Goal: Task Accomplishment & Management: Complete application form

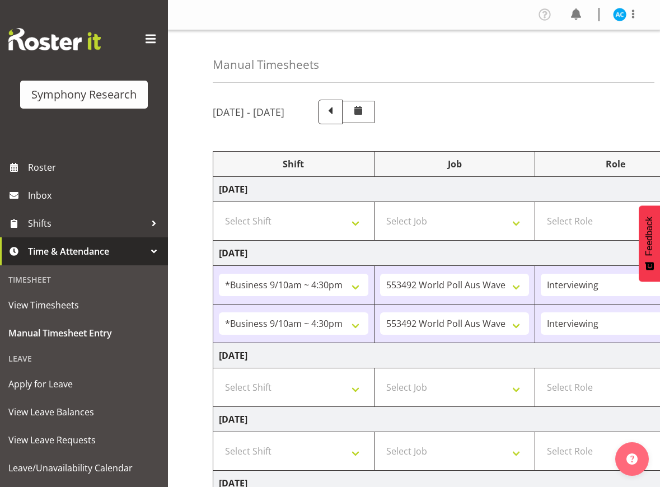
select select "26078"
select select "10499"
select select "47"
select select "26078"
select select "10499"
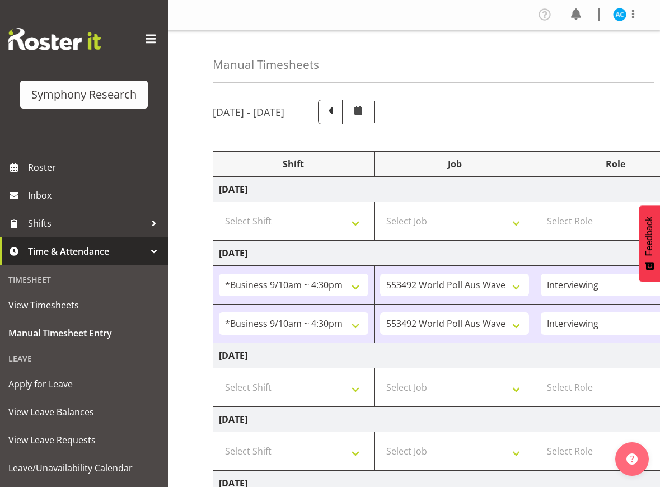
select select "47"
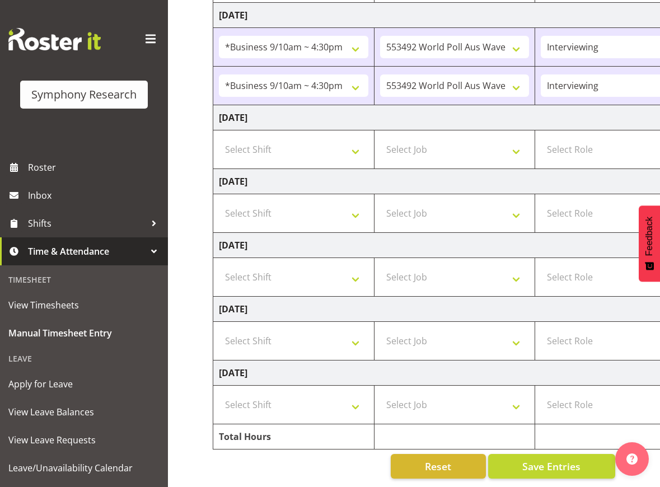
scroll to position [0, 336]
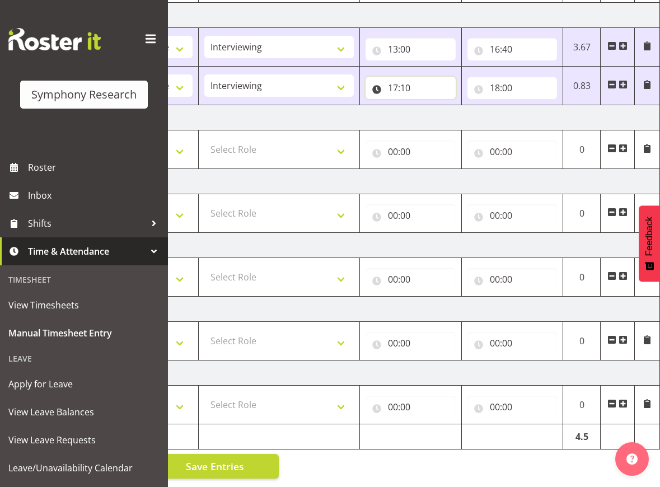
click at [412, 77] on input "17:10" at bounding box center [410, 88] width 90 height 22
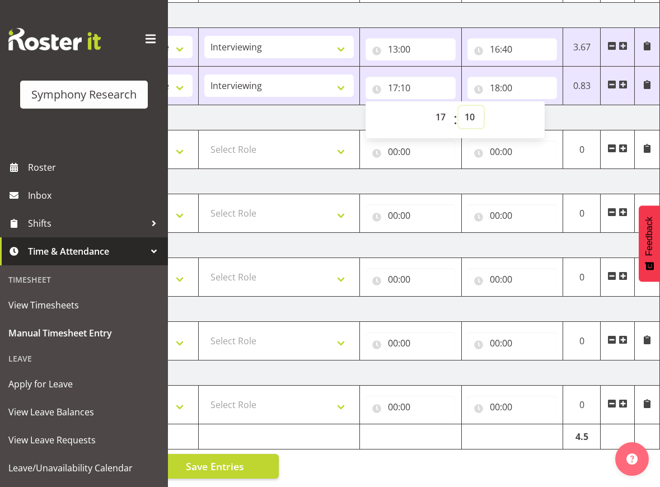
click at [473, 113] on select "00 01 02 03 04 05 06 07 08 09 10 11 12 13 14 15 16 17 18 19 20 21 22 23 24 25 2…" at bounding box center [470, 117] width 25 height 22
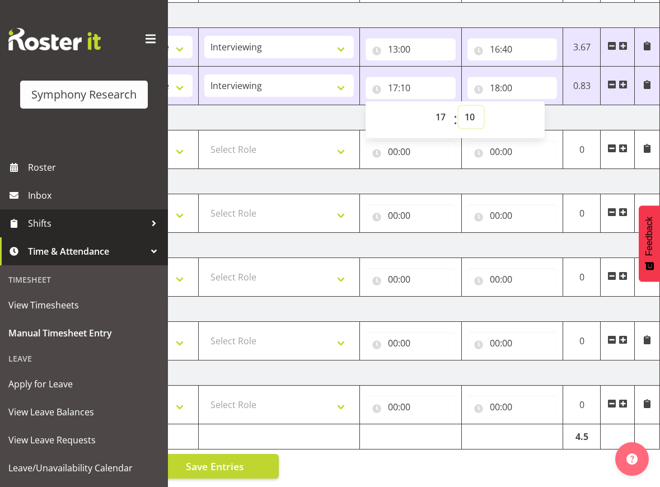
select select "25"
type input "17:25"
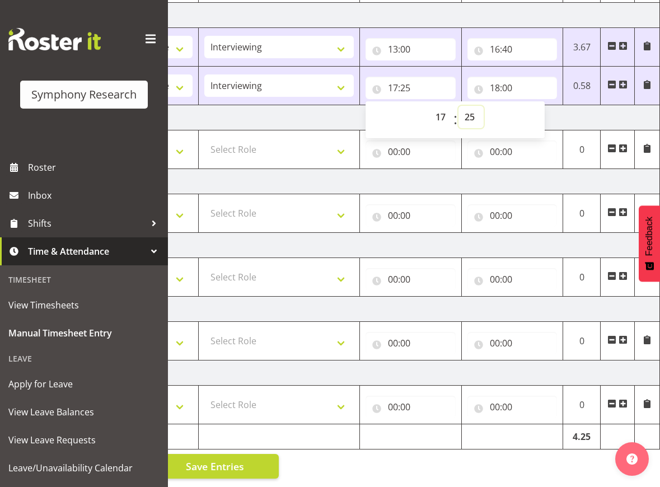
click at [471, 116] on select "00 01 02 03 04 05 06 07 08 09 10 11 12 13 14 15 16 17 18 19 20 21 22 23 24 25 2…" at bounding box center [470, 117] width 25 height 22
select select "27"
click at [458, 106] on select "00 01 02 03 04 05 06 07 08 09 10 11 12 13 14 15 16 17 18 19 20 21 22 23 24 25 2…" at bounding box center [470, 117] width 25 height 22
type input "17:27"
click at [216, 459] on span "Save Entries" at bounding box center [215, 466] width 58 height 15
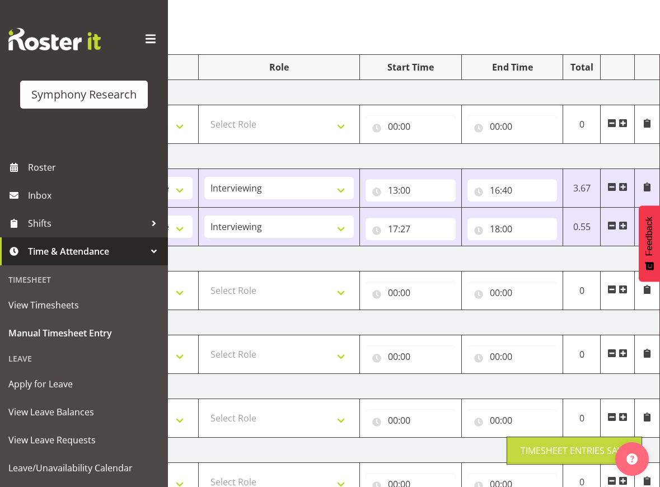
scroll to position [0, 0]
